Goal: Information Seeking & Learning: Understand process/instructions

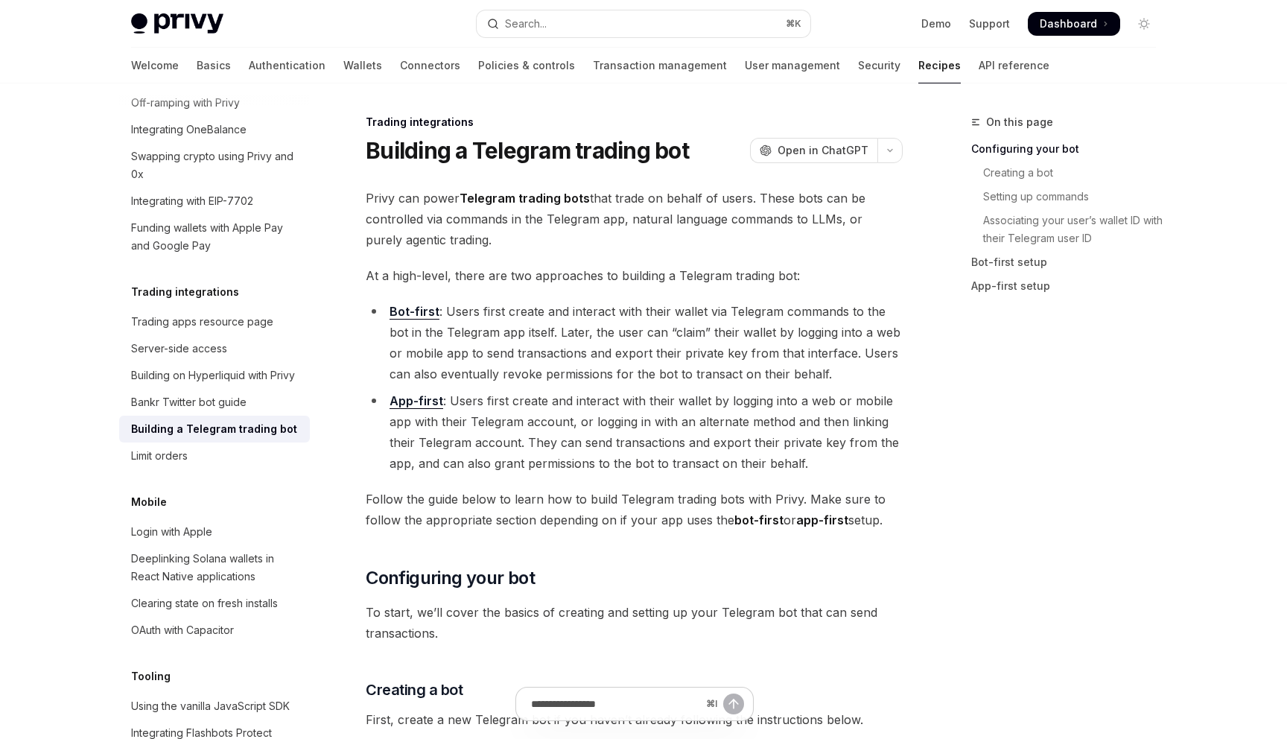
type textarea "*"
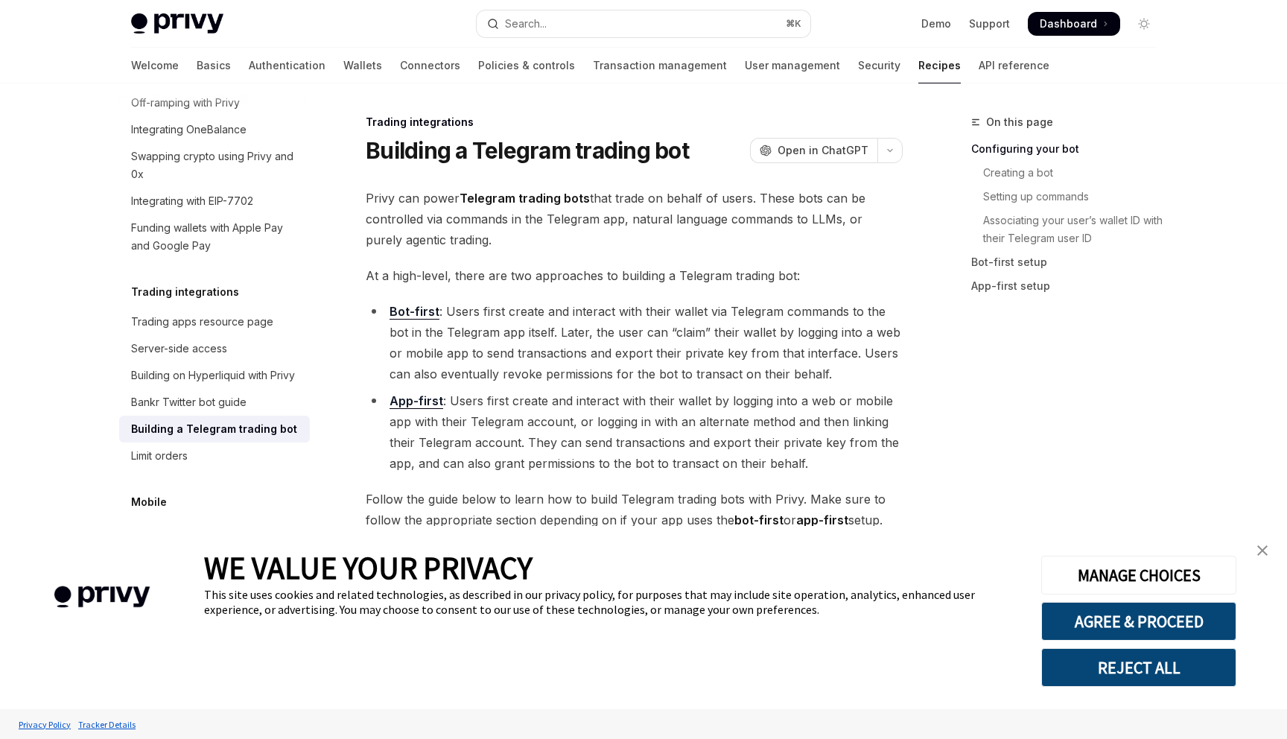
click at [1138, 672] on button "REJECT ALL" at bounding box center [1138, 667] width 195 height 39
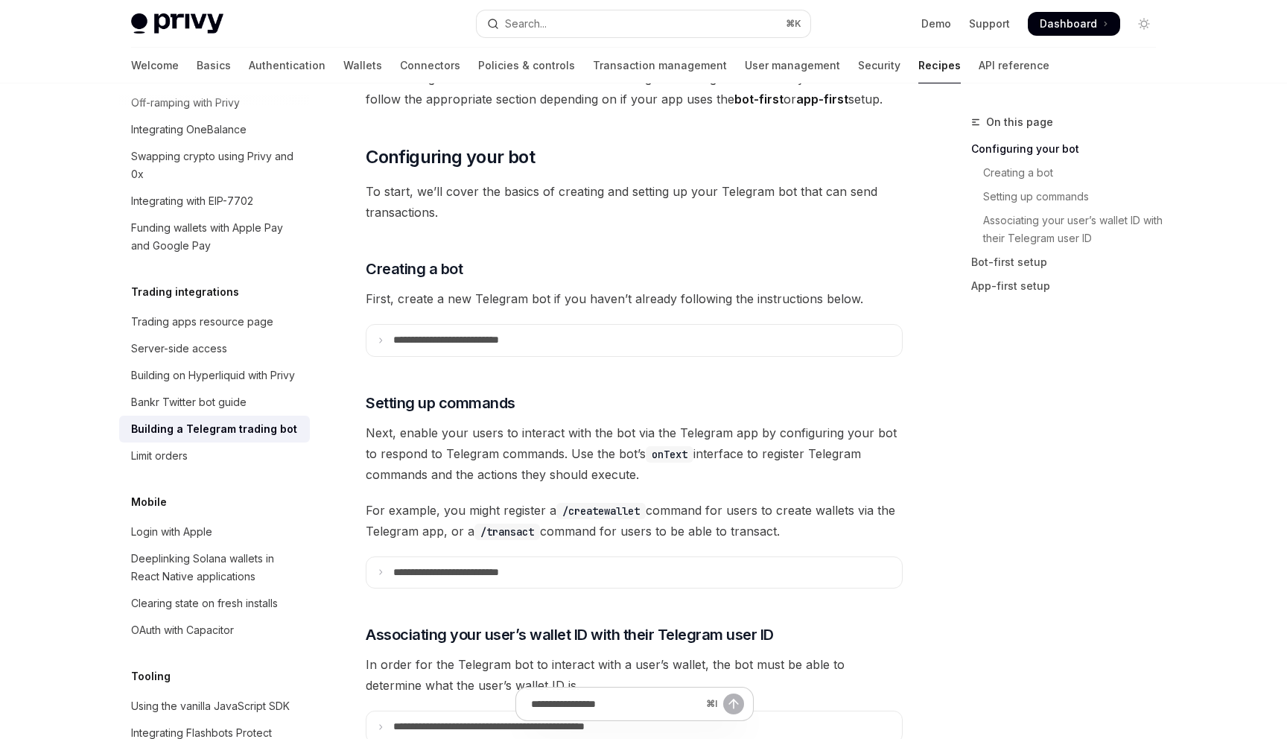
scroll to position [460, 0]
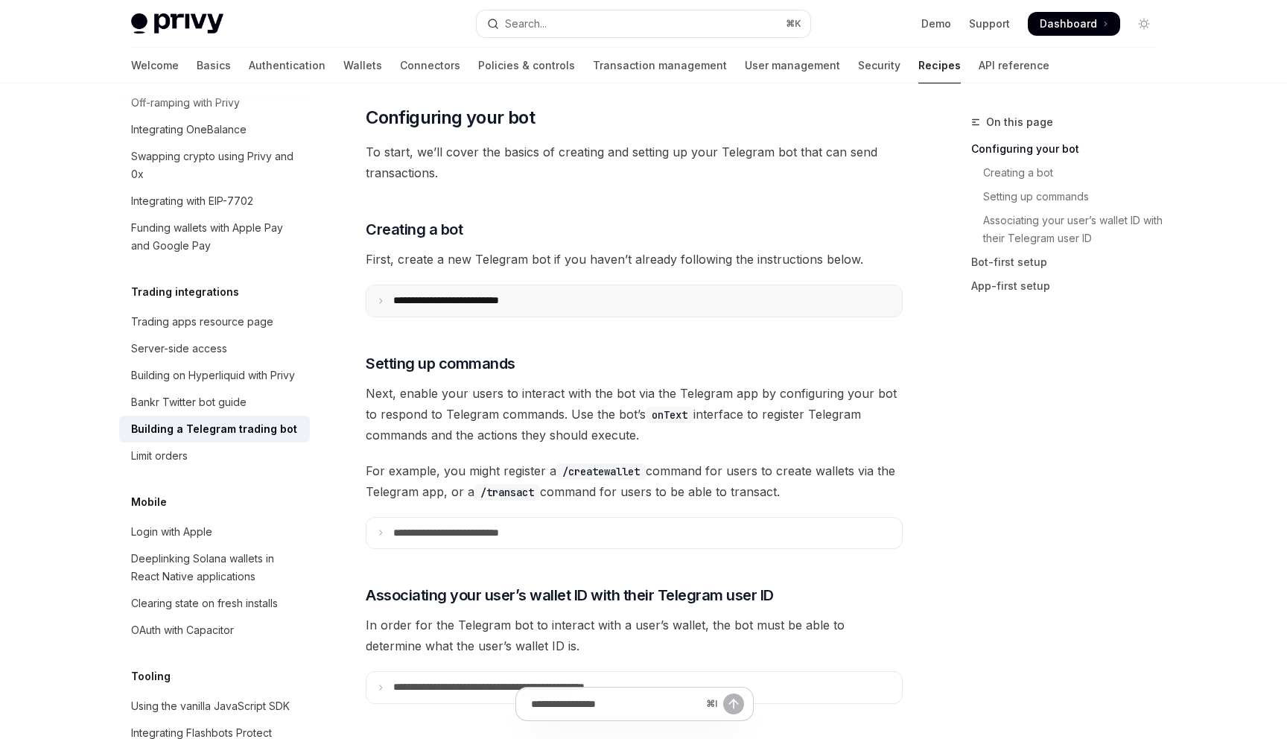
click at [382, 301] on icon at bounding box center [380, 300] width 7 height 7
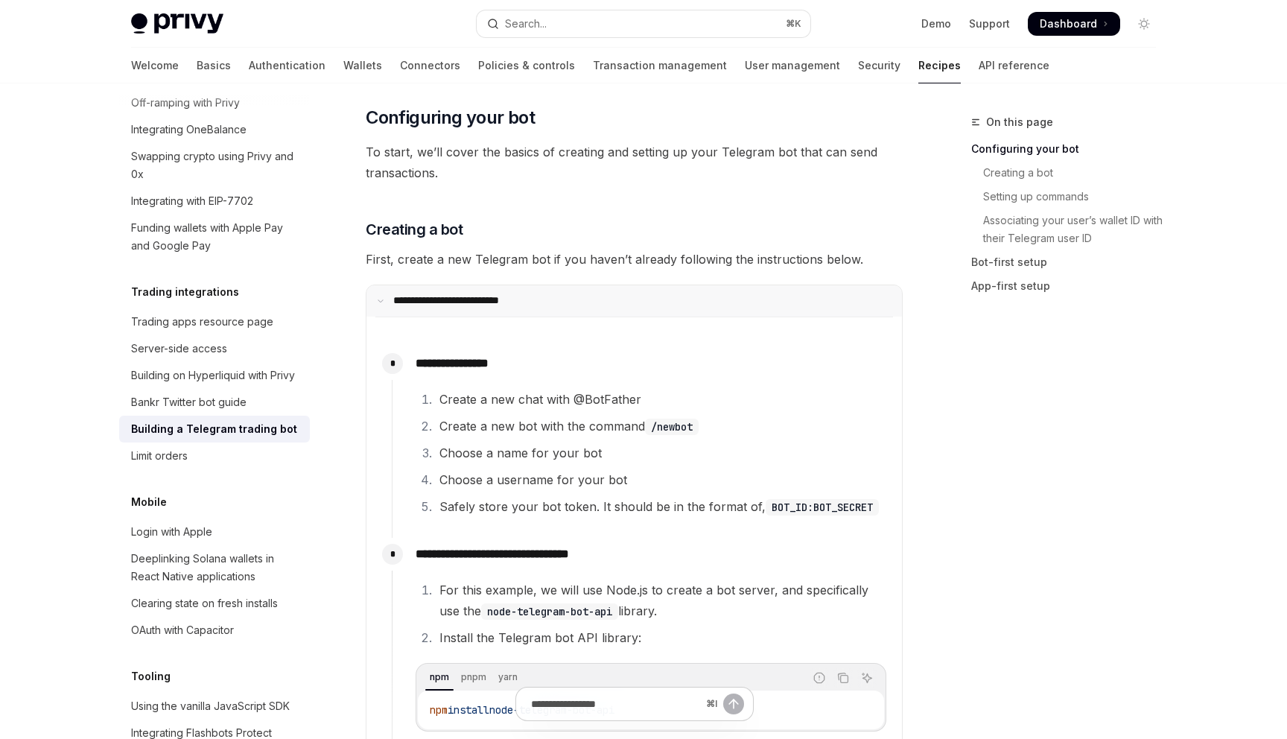
click at [382, 301] on icon at bounding box center [380, 300] width 7 height 7
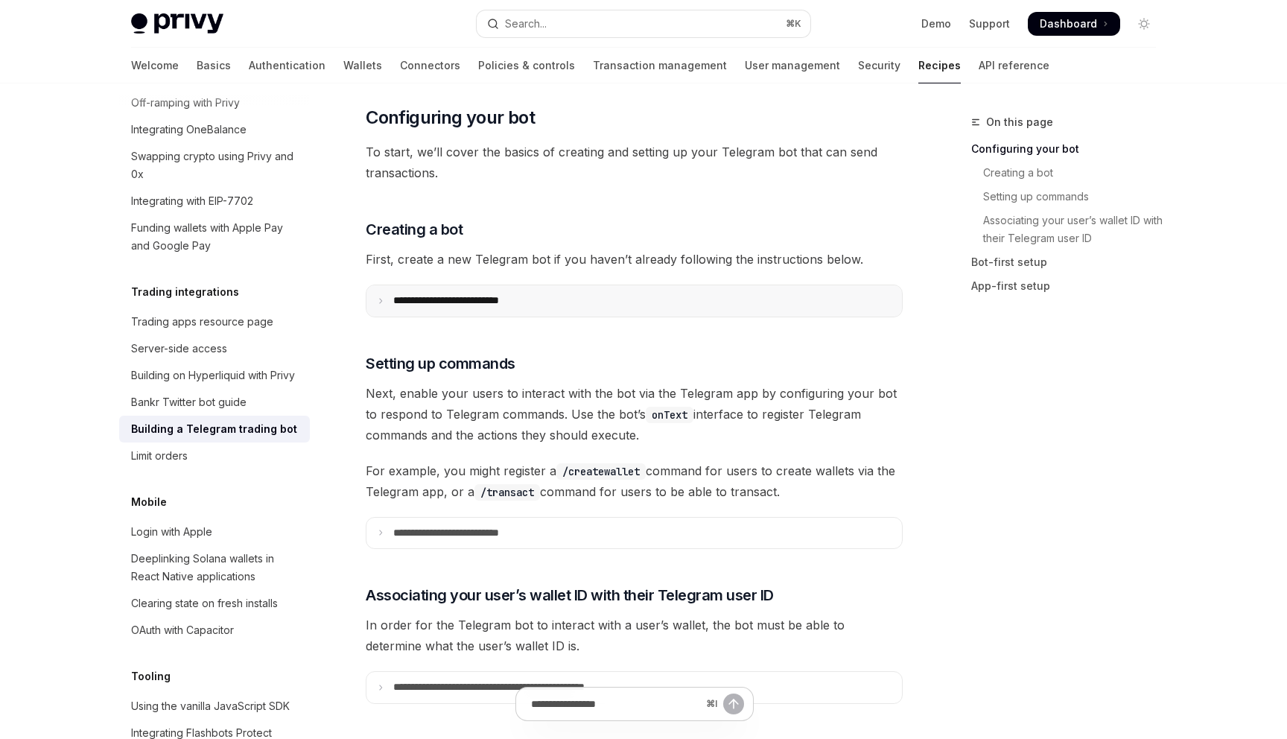
click at [382, 301] on icon at bounding box center [380, 300] width 7 height 7
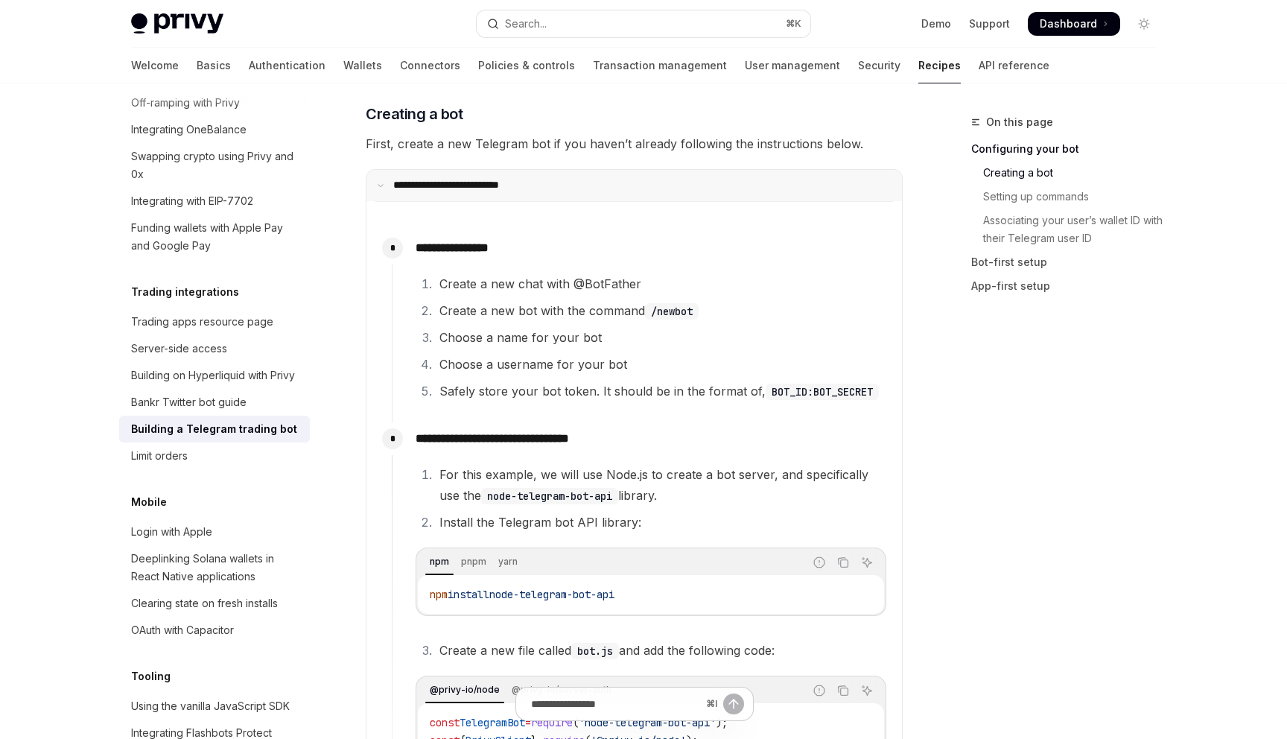
scroll to position [572, 0]
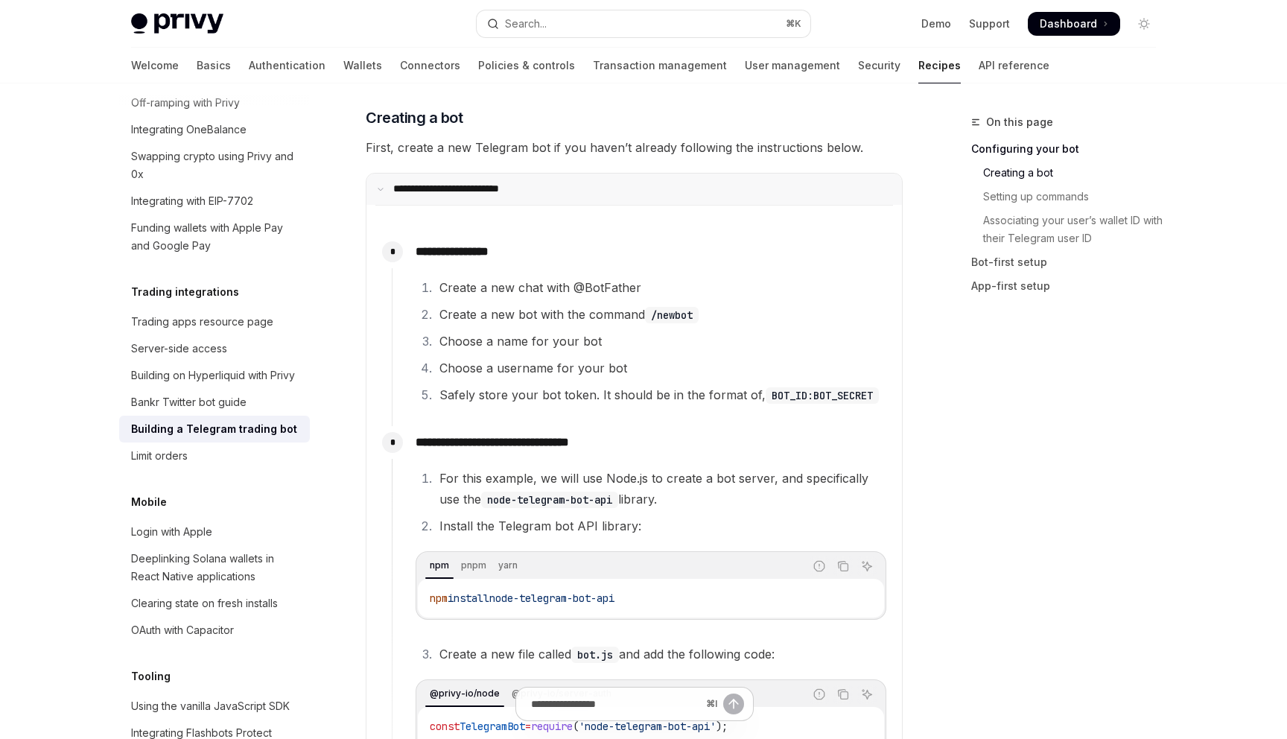
click at [378, 191] on icon at bounding box center [380, 188] width 7 height 7
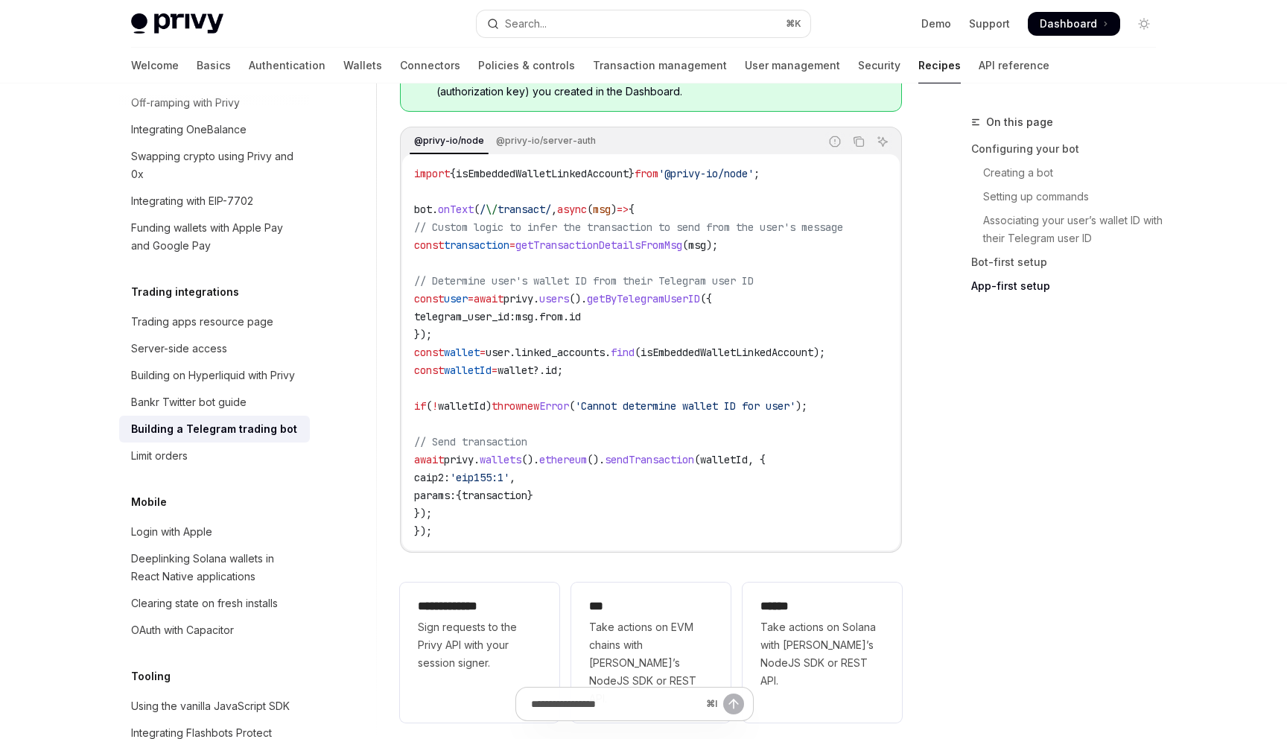
scroll to position [3416, 0]
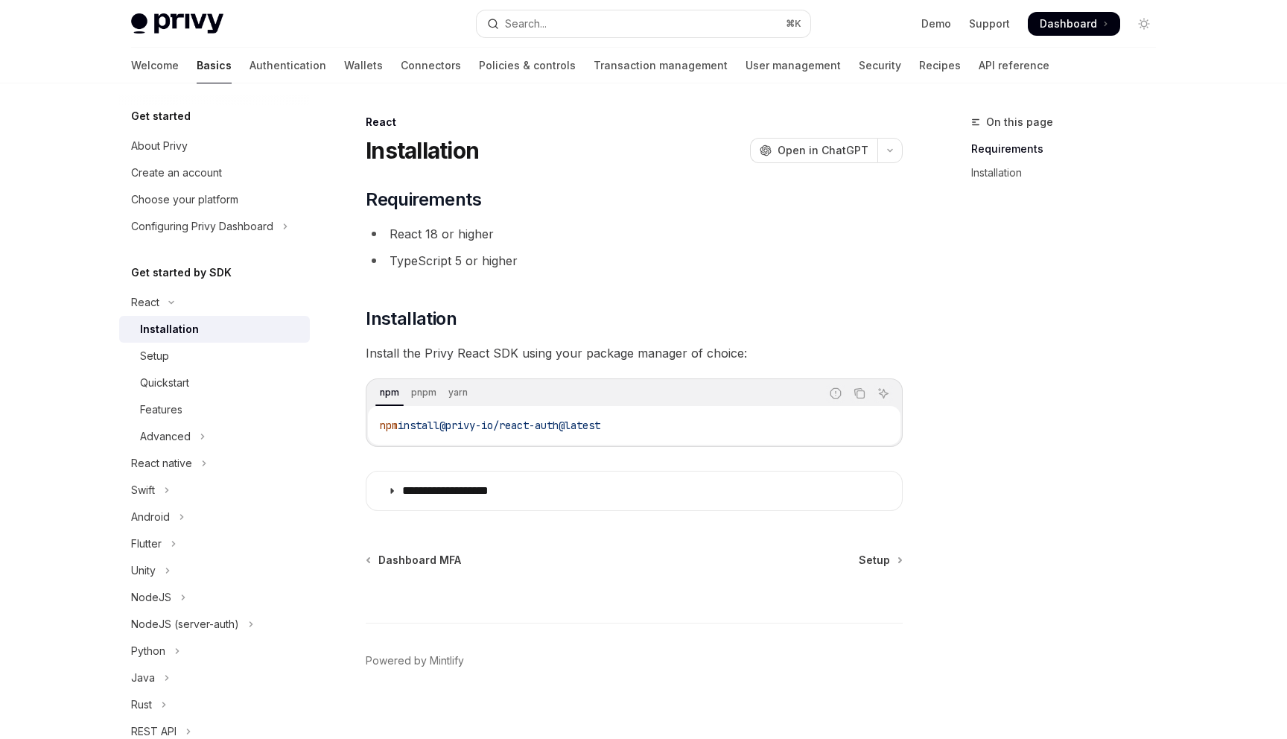
scroll to position [13, 0]
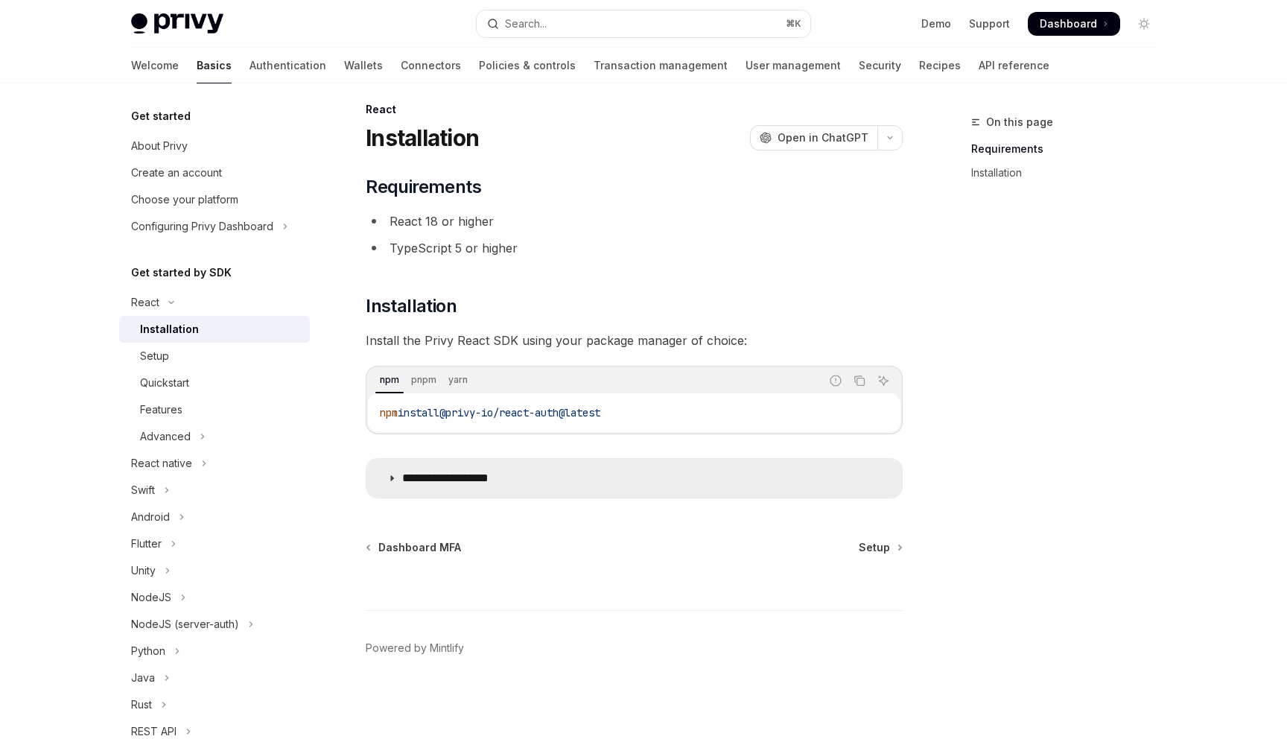
click at [389, 477] on icon at bounding box center [391, 478] width 9 height 9
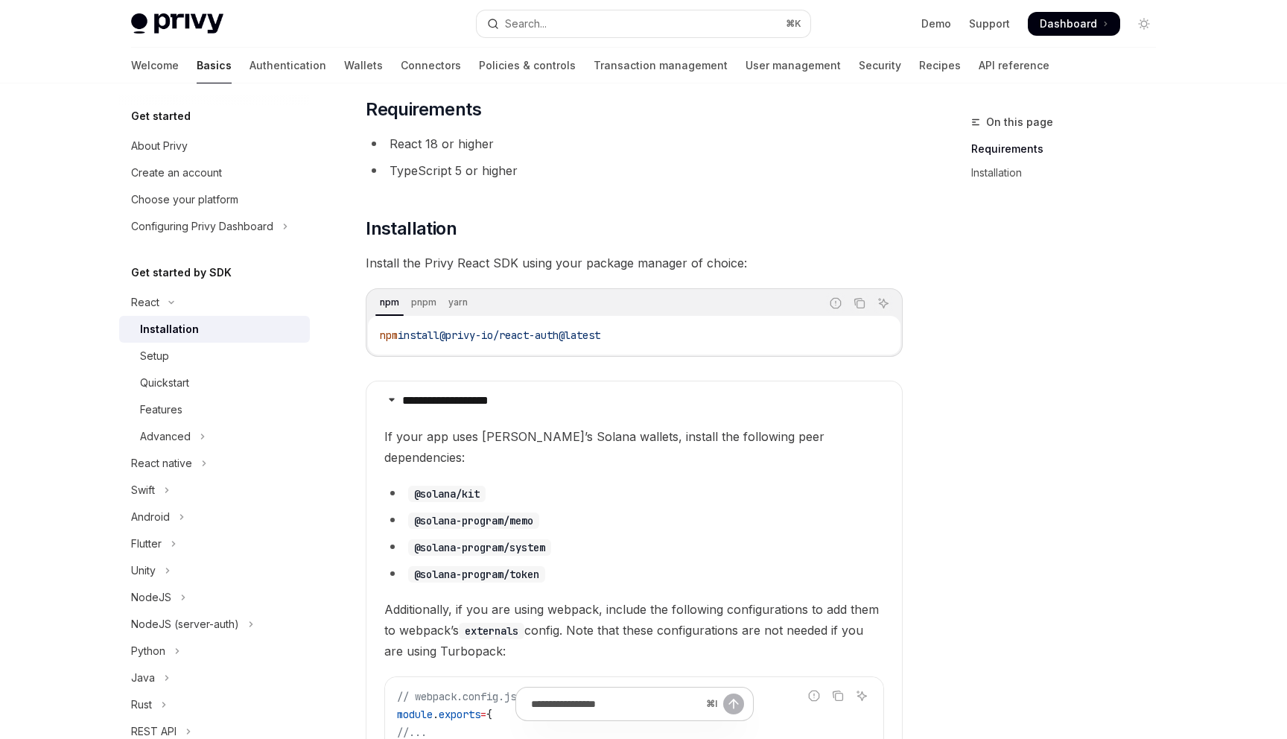
scroll to position [79, 0]
